Goal: Information Seeking & Learning: Learn about a topic

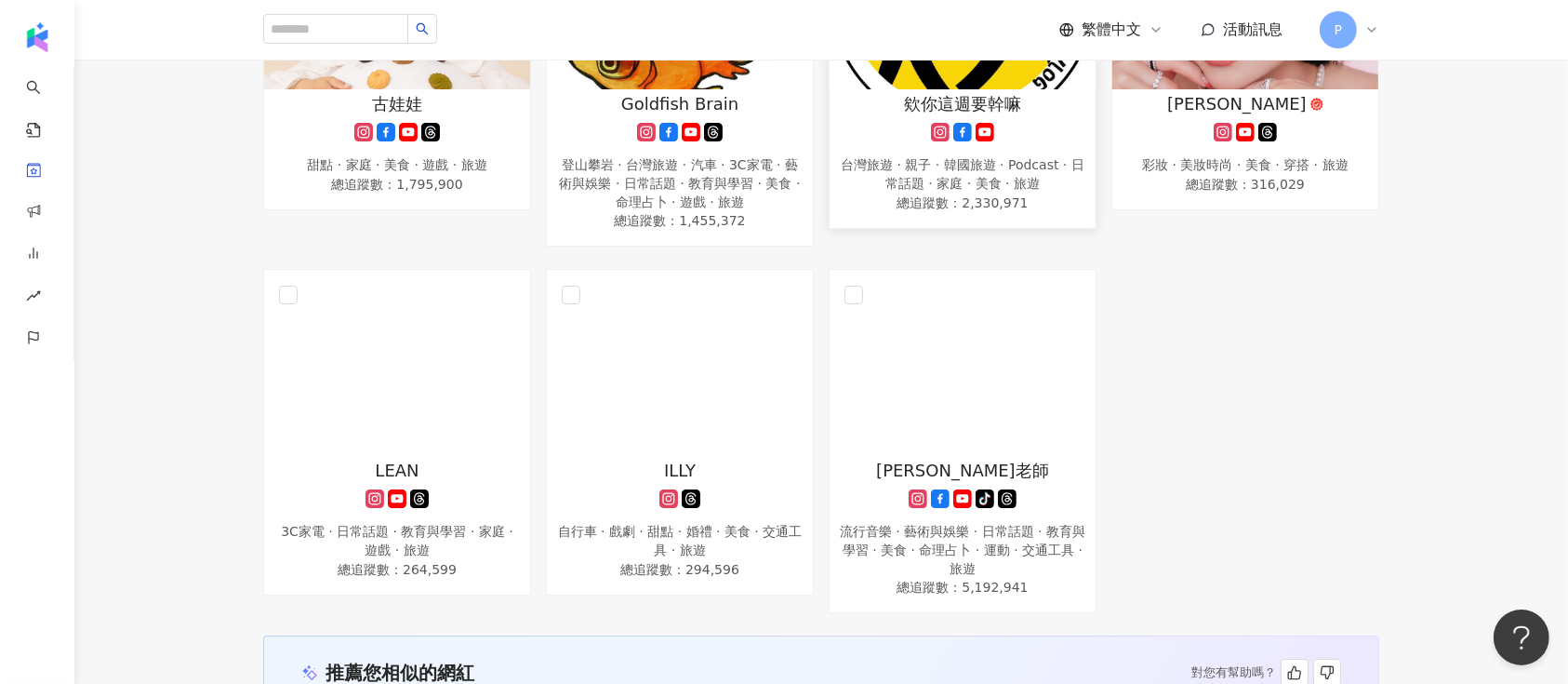
scroll to position [1612, 0]
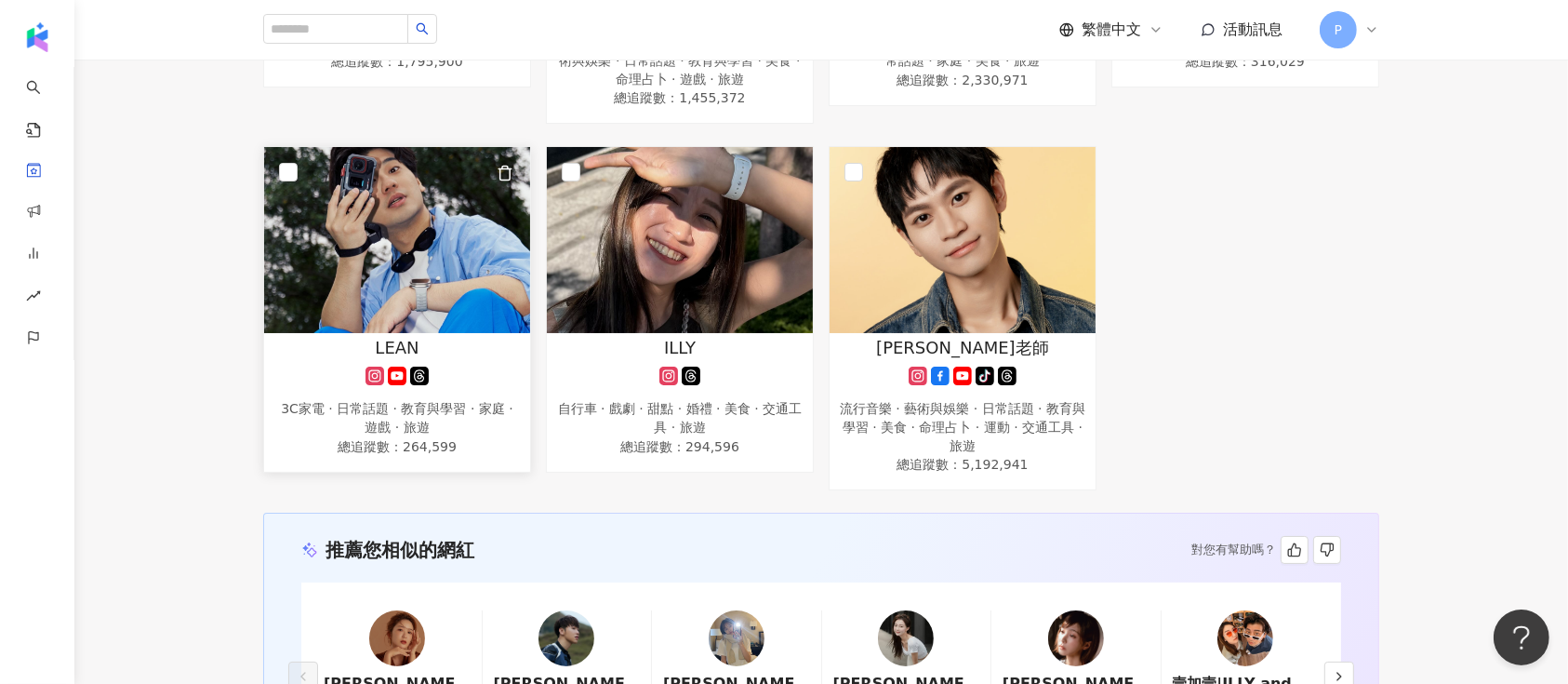
click at [394, 237] on img at bounding box center [397, 239] width 266 height 186
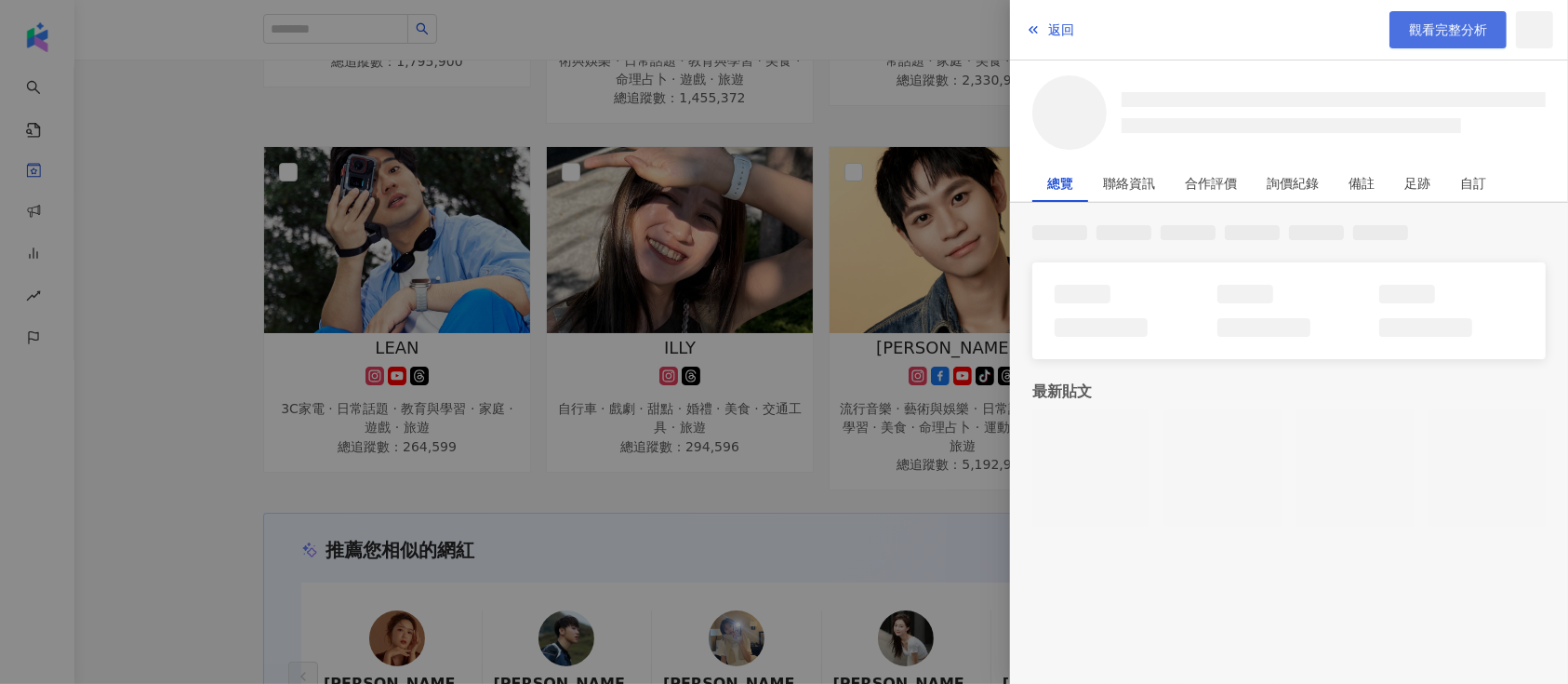
click at [1438, 23] on span "觀看完整分析" at bounding box center [1448, 30] width 78 height 15
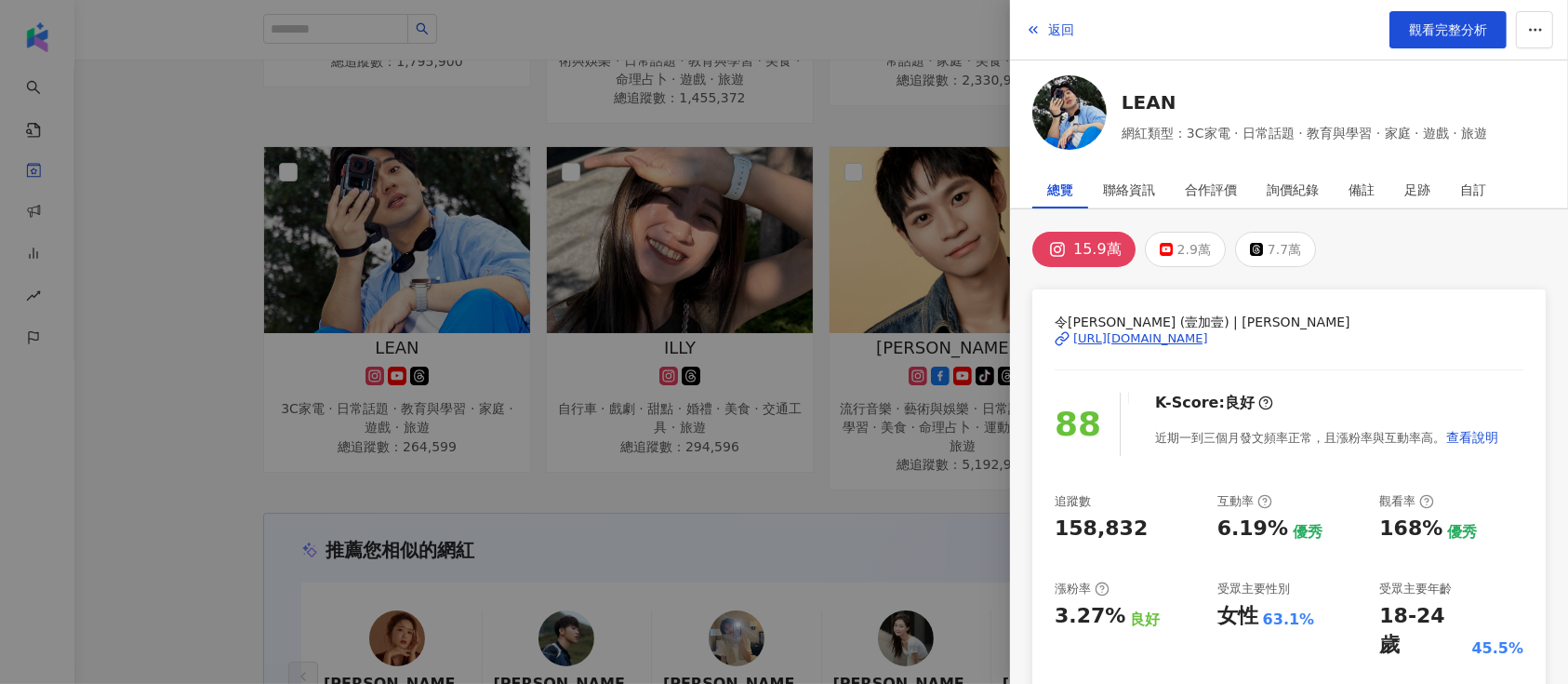
click at [605, 155] on div at bounding box center [784, 342] width 1568 height 684
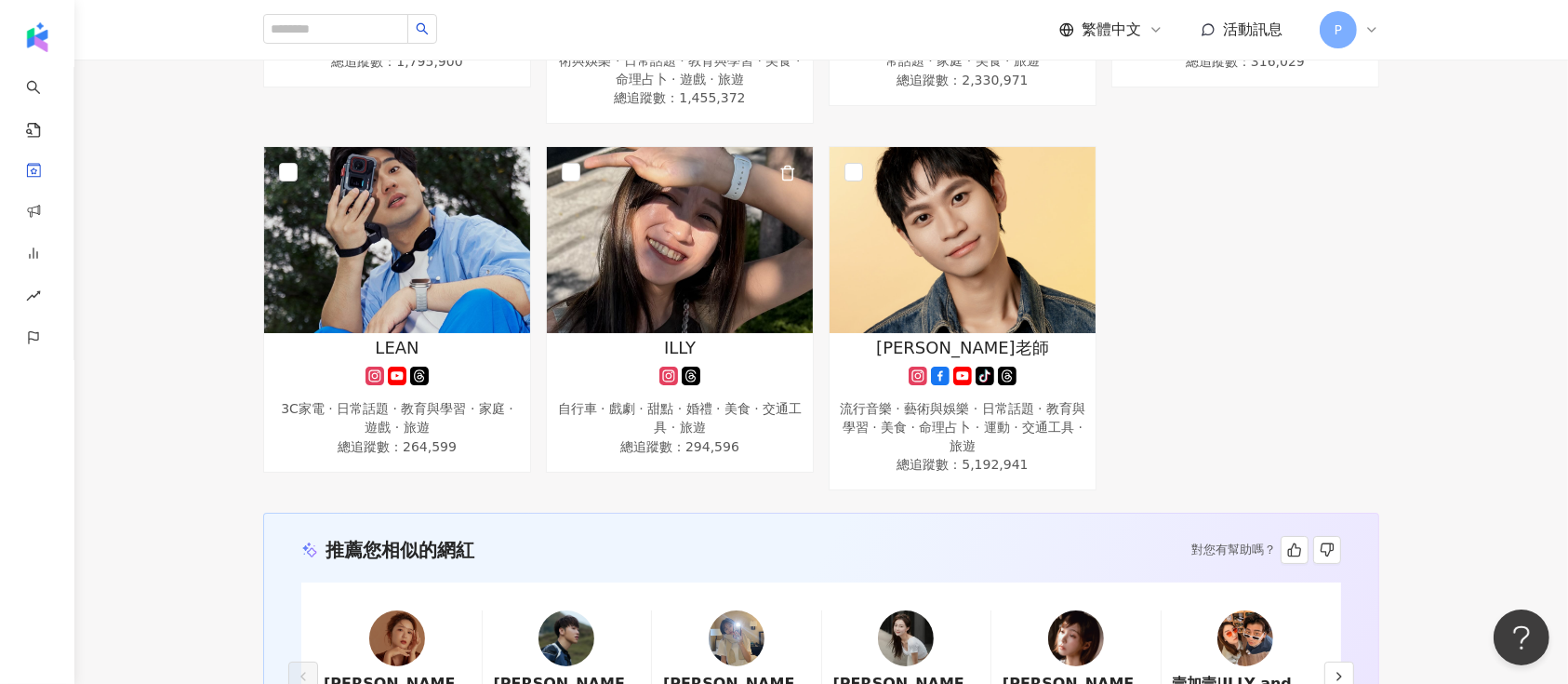
click at [685, 223] on img at bounding box center [679, 239] width 266 height 186
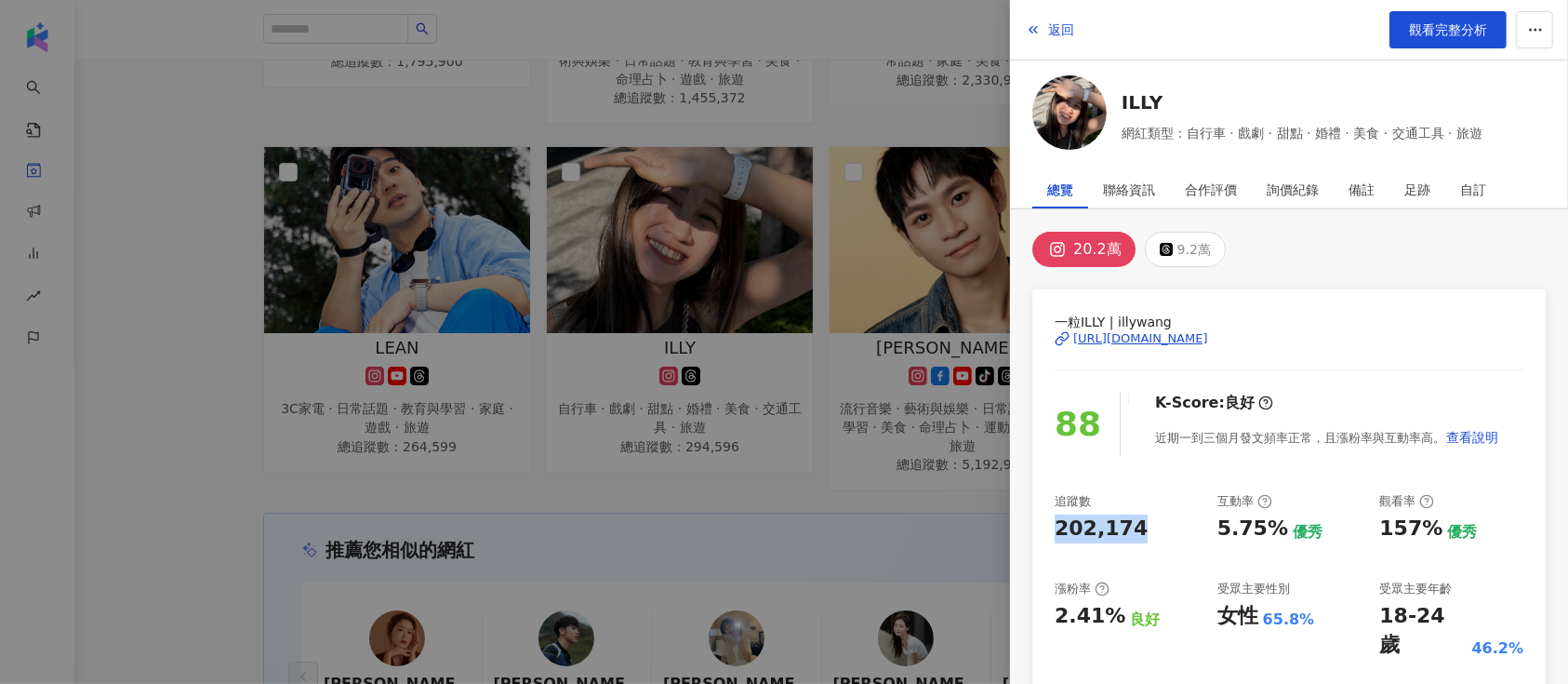
drag, startPoint x: 1131, startPoint y: 530, endPoint x: 1043, endPoint y: 528, distance: 88.0
click at [1043, 528] on div "一粒ILLY | illywang https://www.instagram.com/illywang/ 88 K-Score : 良好 近期一到三個月發文…" at bounding box center [1289, 598] width 513 height 619
copy div "202,174"
click at [1178, 333] on div "https://www.instagram.com/illywang/" at bounding box center [1140, 339] width 134 height 17
drag, startPoint x: 451, startPoint y: 312, endPoint x: 409, endPoint y: 313, distance: 42.0
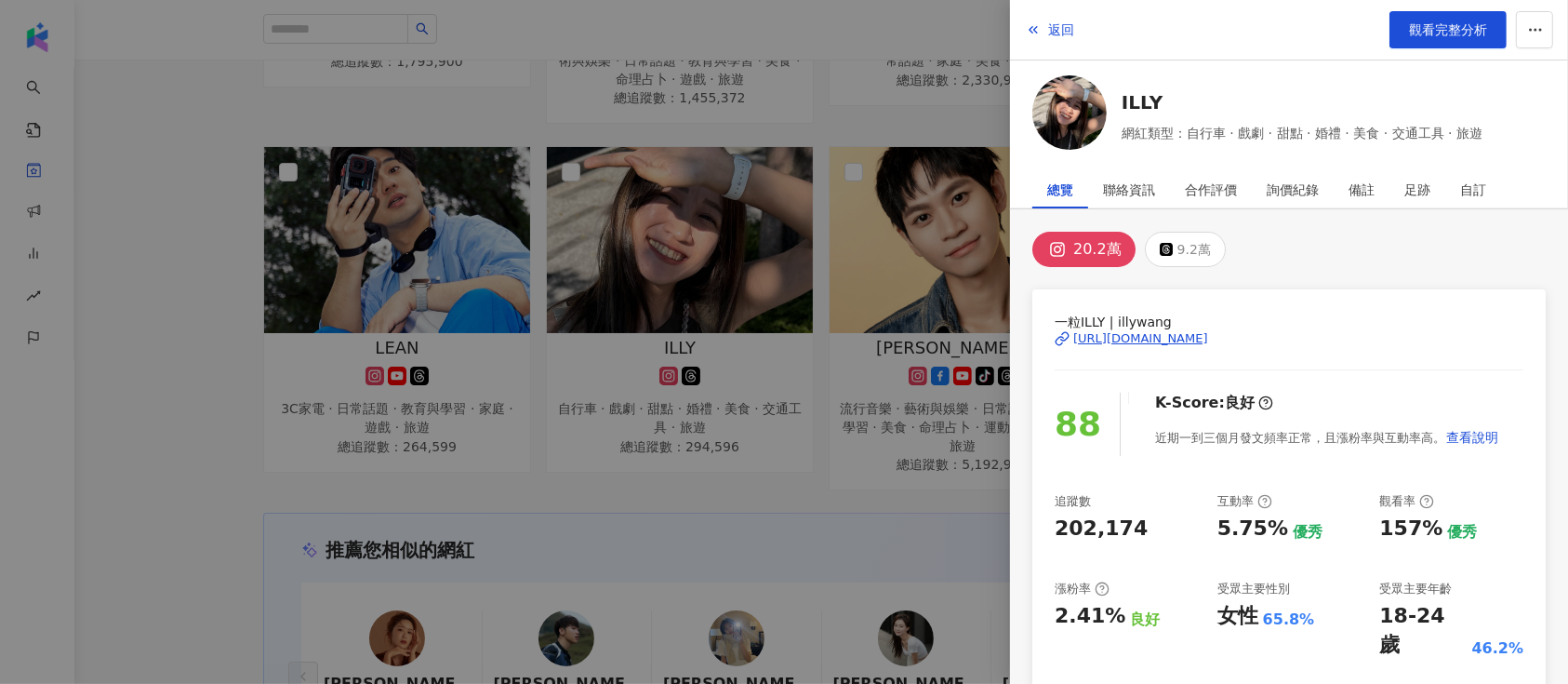
click at [452, 312] on div at bounding box center [784, 342] width 1568 height 684
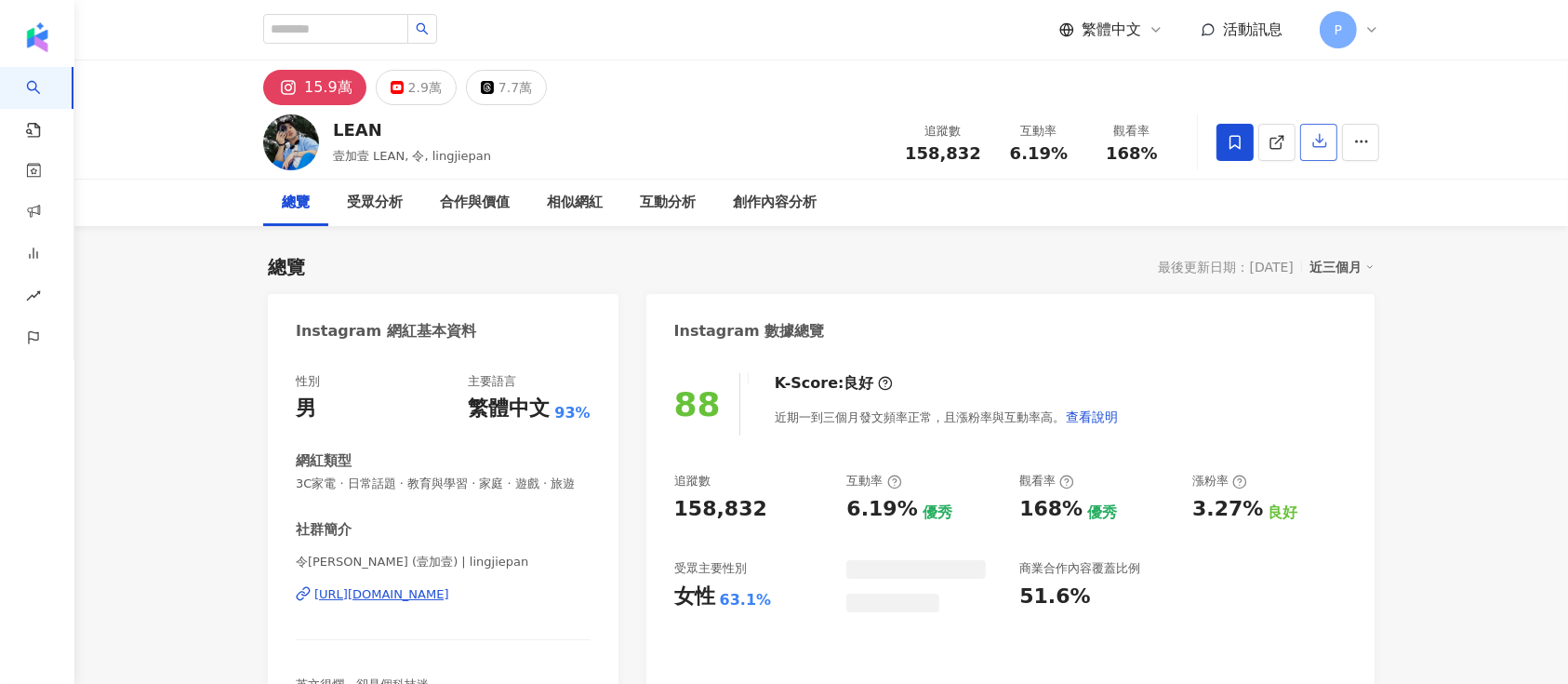
click at [1308, 145] on button "button" at bounding box center [1318, 142] width 37 height 37
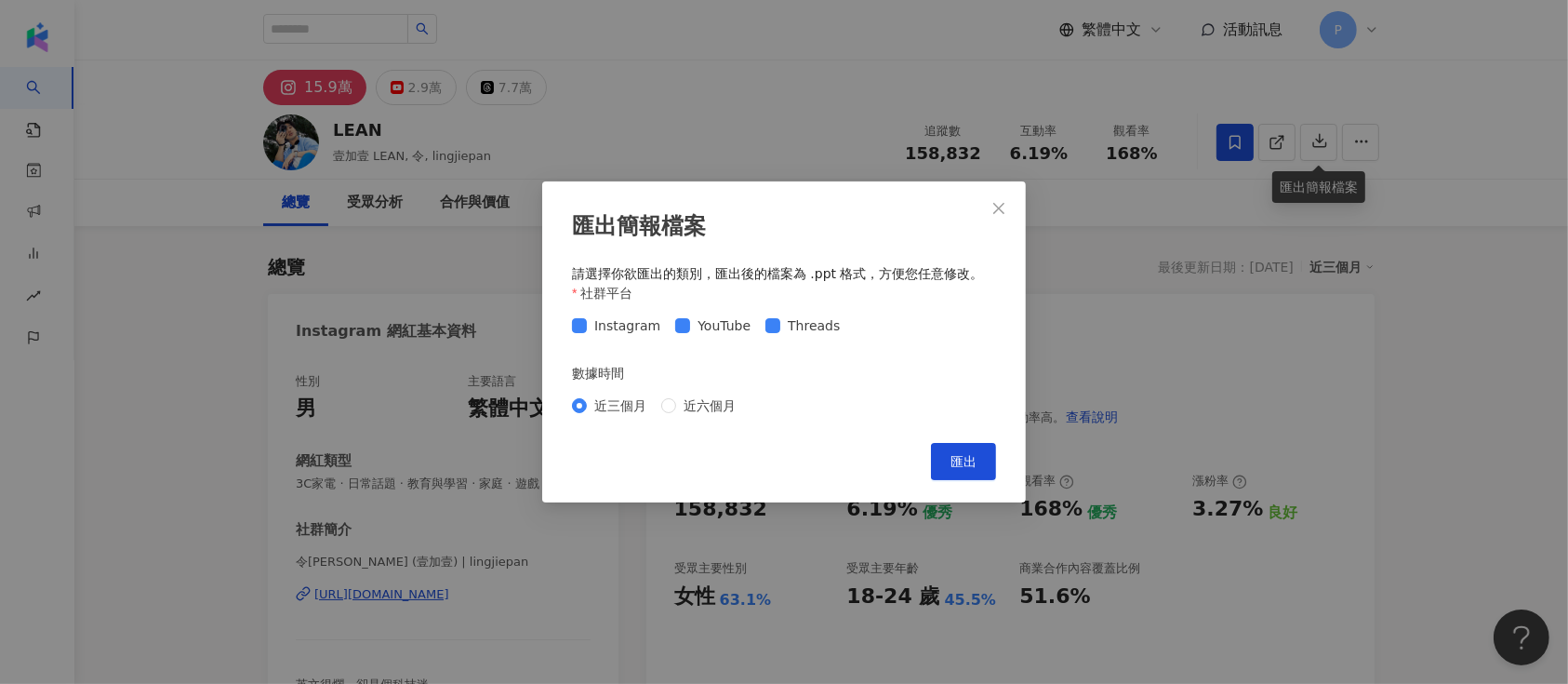
drag, startPoint x: 624, startPoint y: 321, endPoint x: 666, endPoint y: 324, distance: 42.1
click at [624, 321] on span "Instagram" at bounding box center [627, 325] width 81 height 20
click at [967, 454] on span "匯出" at bounding box center [963, 462] width 26 height 15
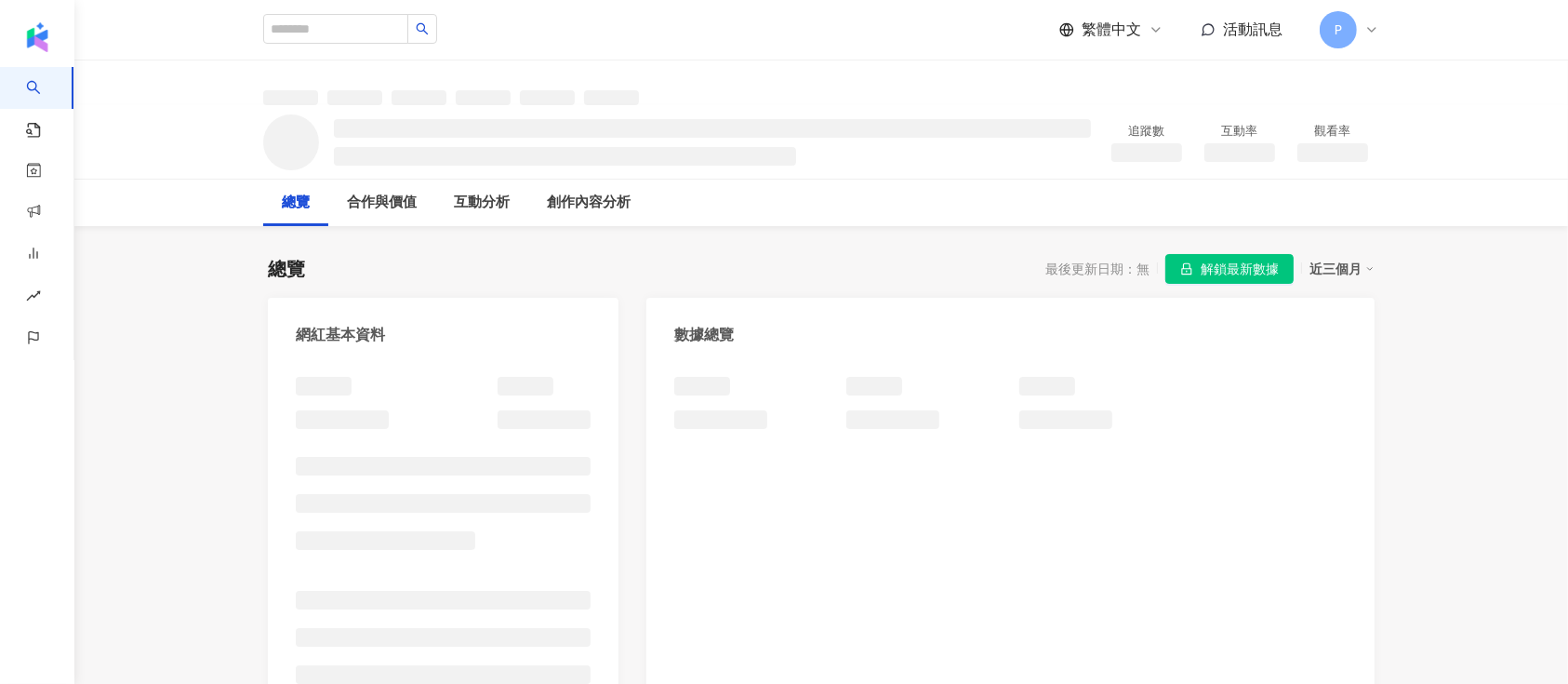
click at [1217, 269] on span "解鎖最新數據" at bounding box center [1240, 269] width 78 height 30
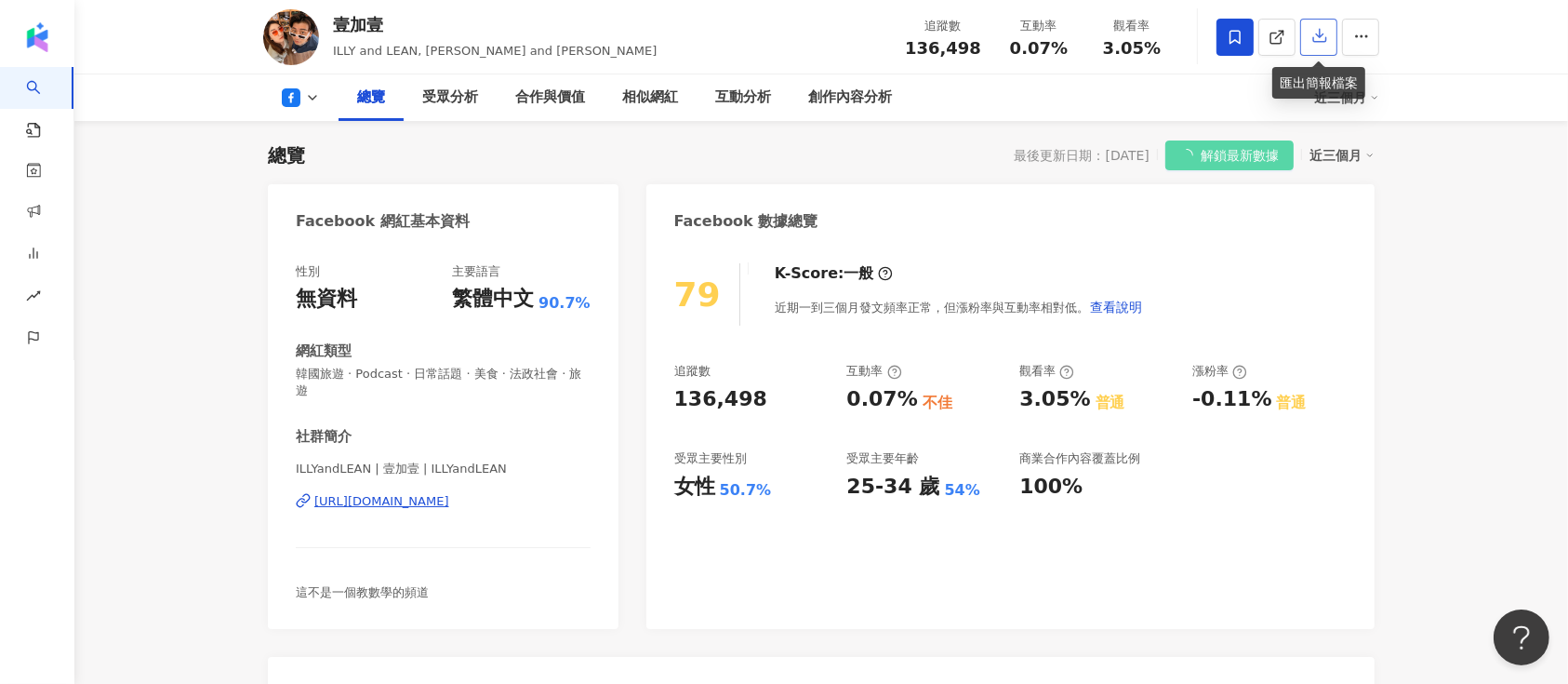
click at [1315, 30] on icon "button" at bounding box center [1320, 35] width 17 height 17
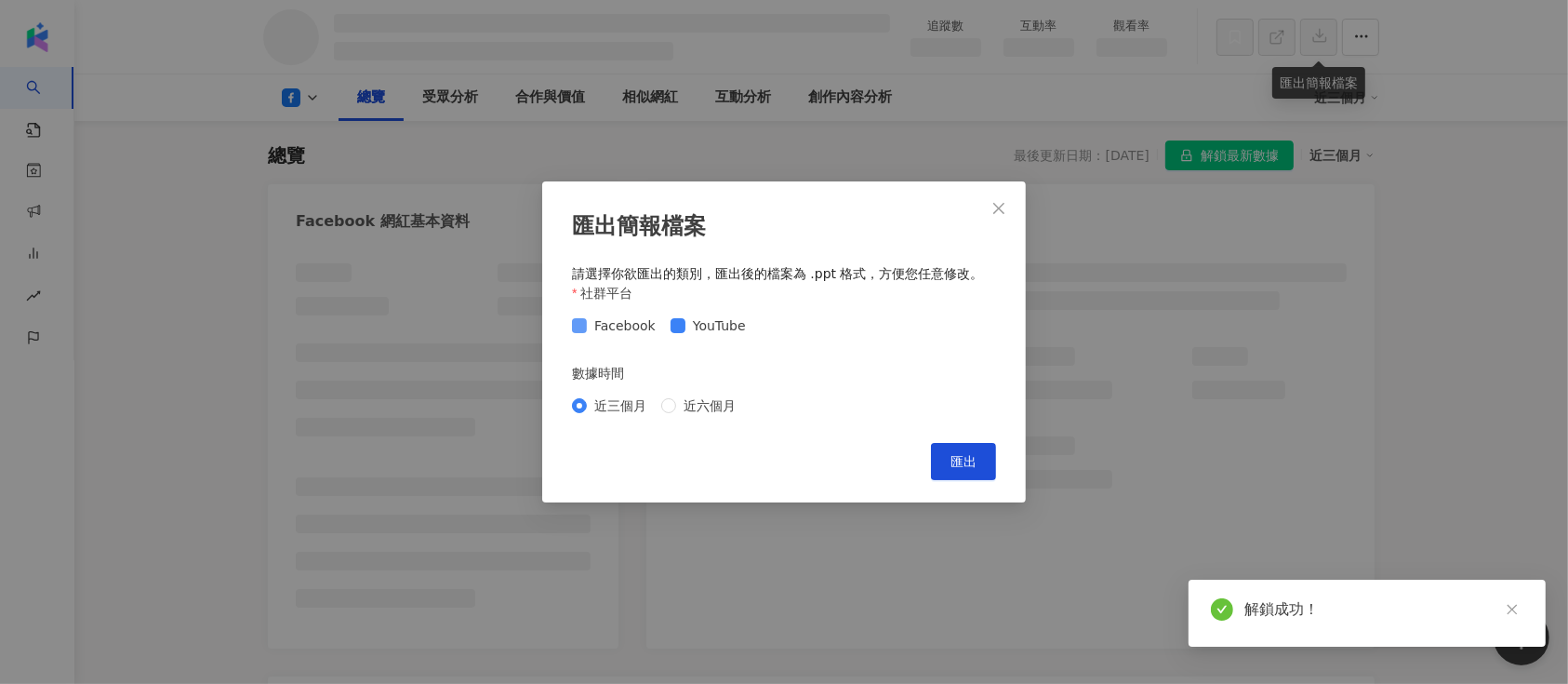
click at [610, 329] on span "Facebook" at bounding box center [625, 325] width 76 height 20
click at [962, 461] on span "匯出" at bounding box center [963, 462] width 26 height 15
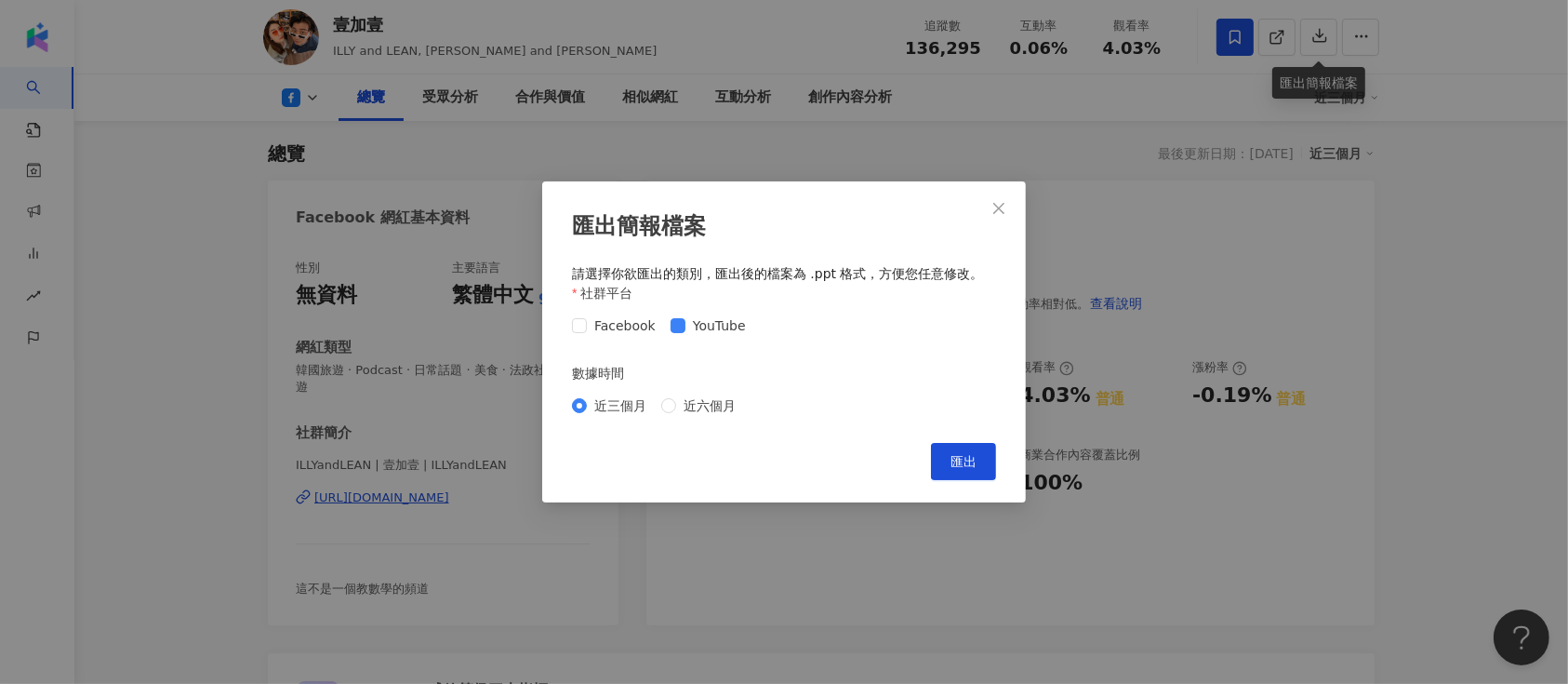
drag, startPoint x: 1003, startPoint y: 210, endPoint x: 1183, endPoint y: 10, distance: 269.1
click at [1003, 209] on icon "close" at bounding box center [1000, 209] width 15 height 15
